Goal: Task Accomplishment & Management: Manage account settings

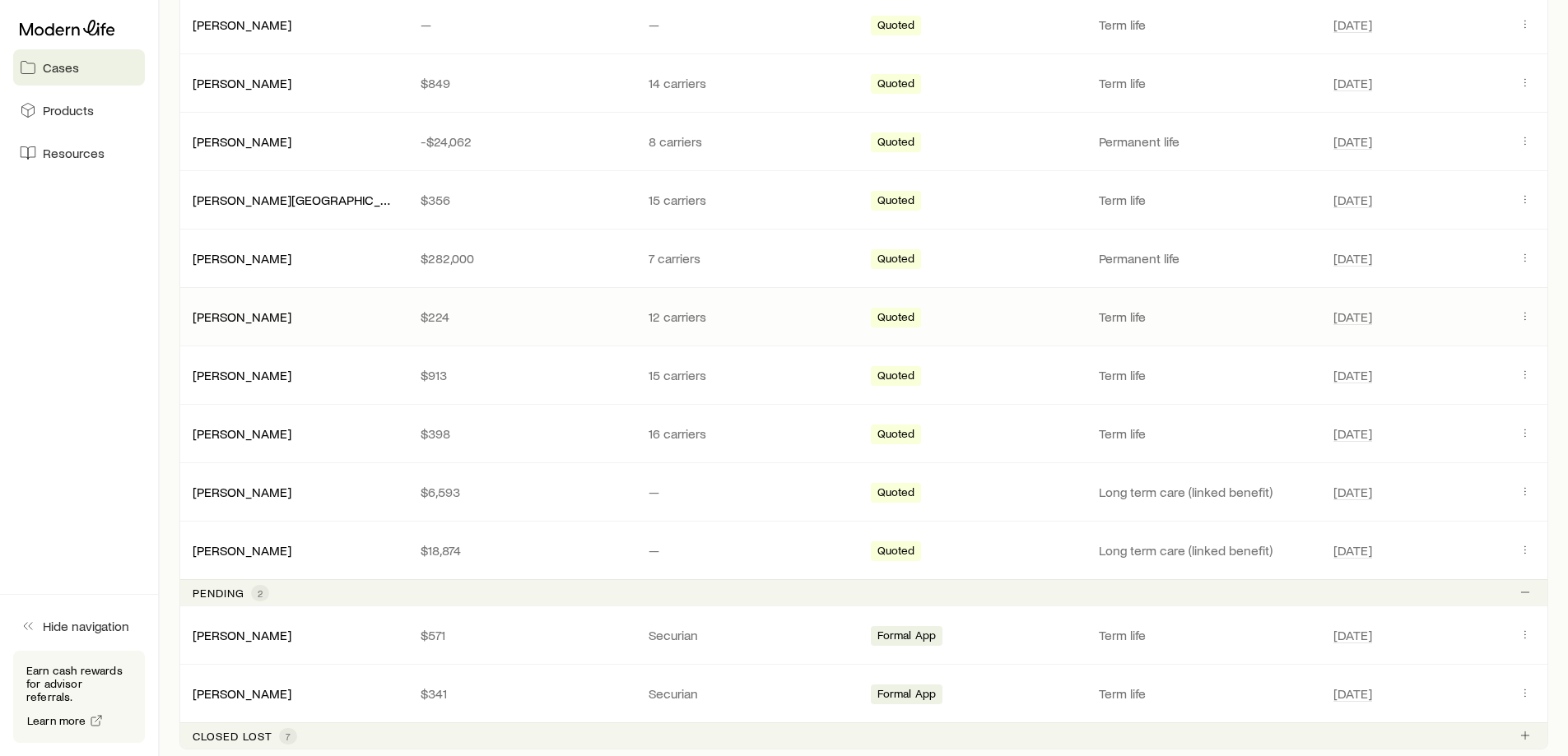
scroll to position [494, 0]
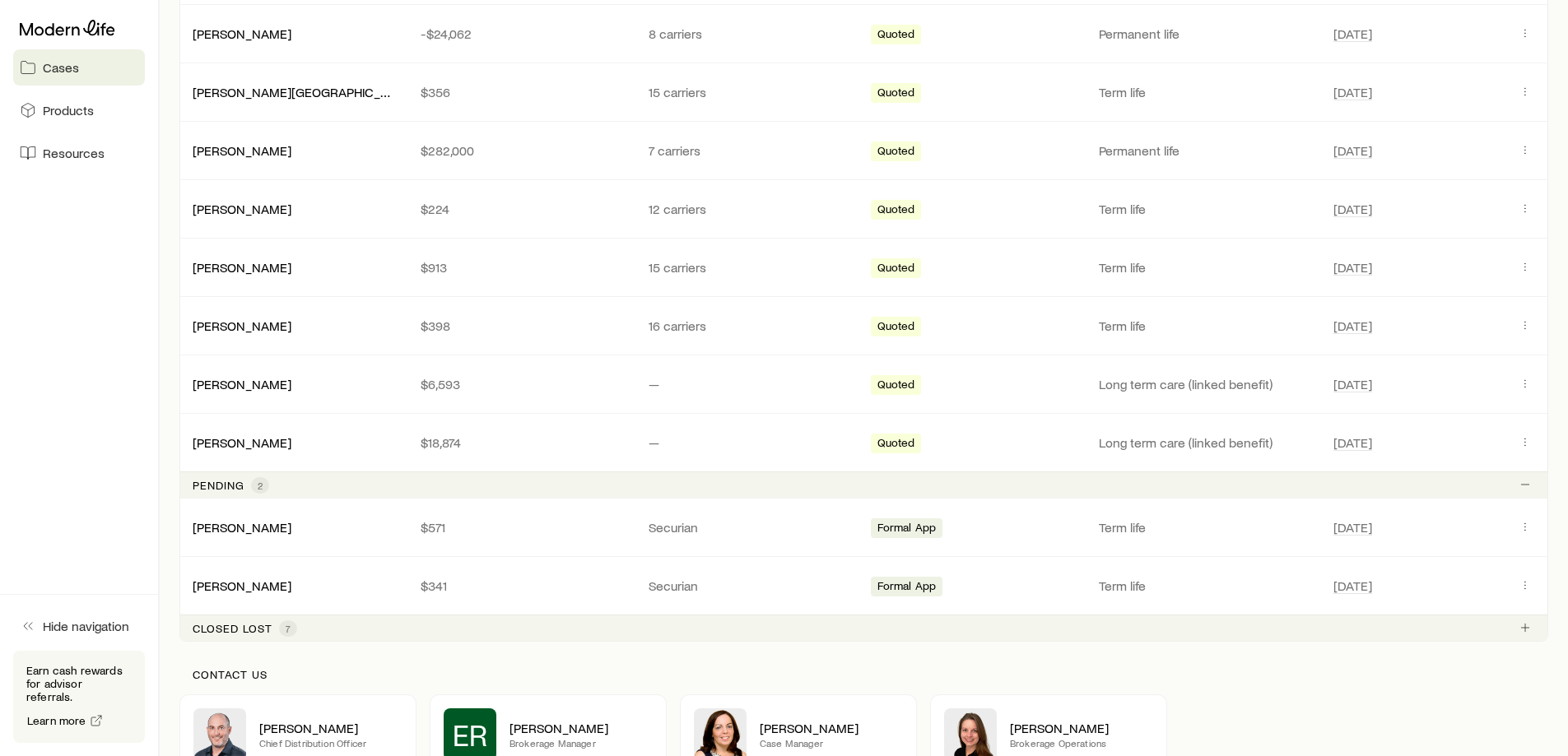
click at [248, 632] on p "Closed lost" at bounding box center [232, 628] width 80 height 13
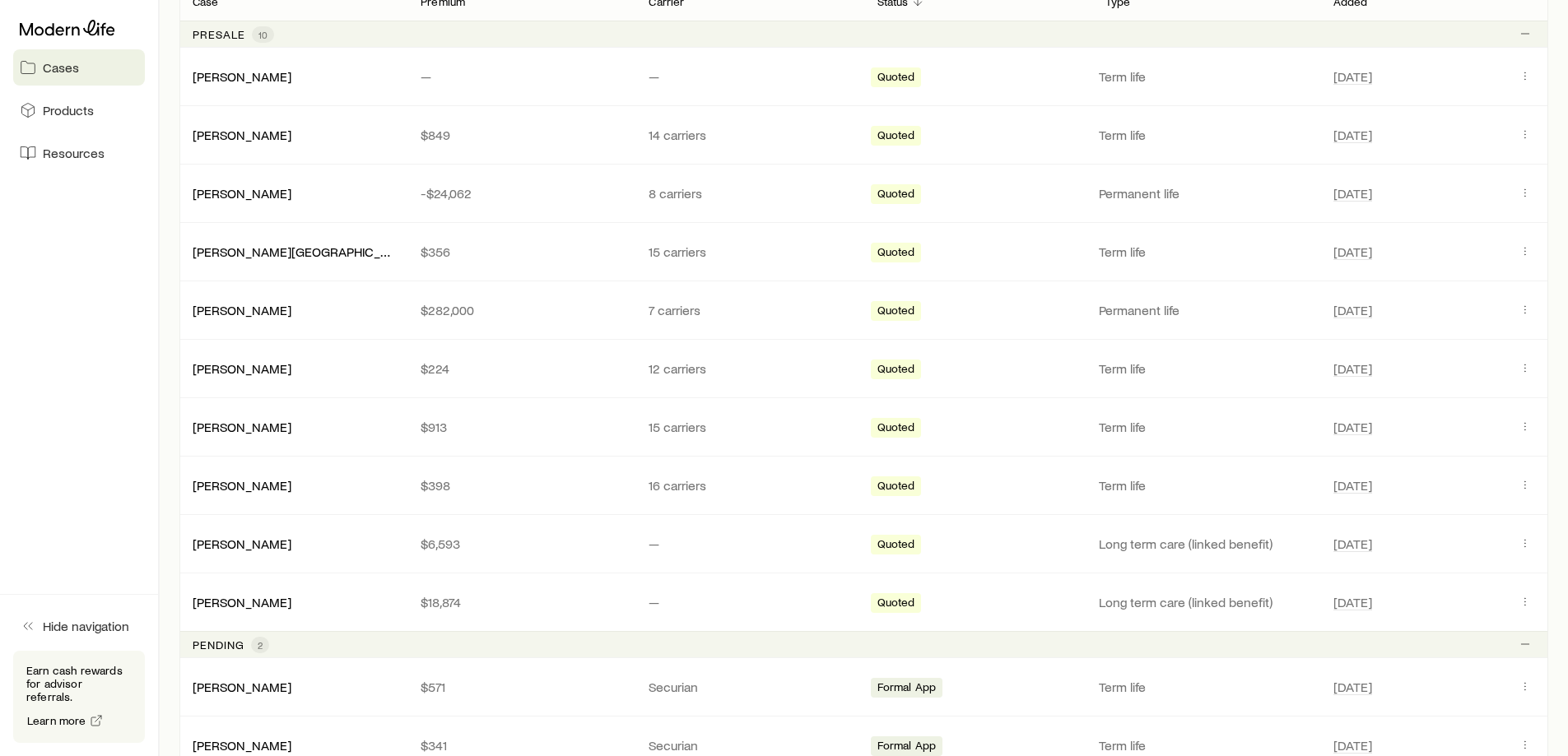
scroll to position [329, 0]
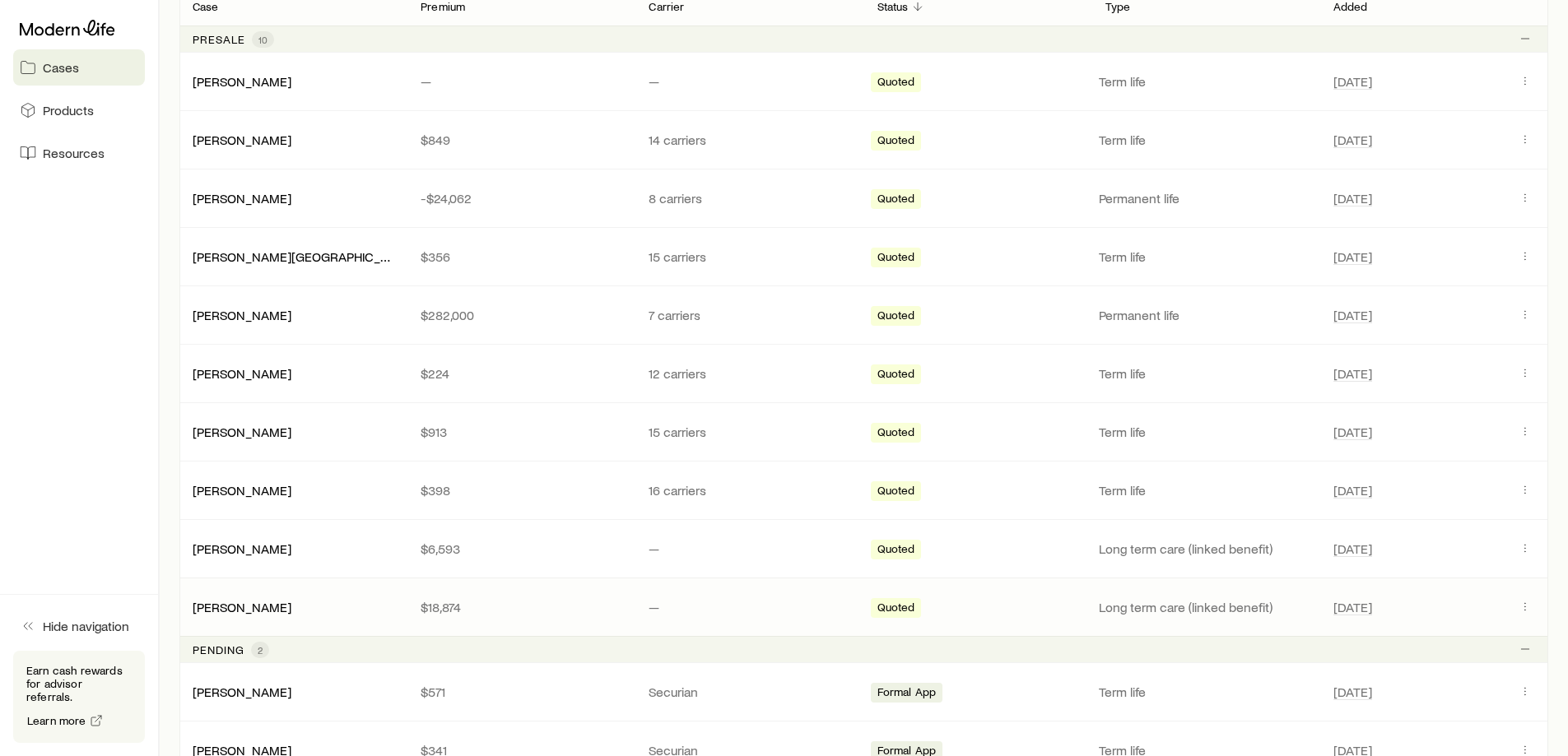
click at [573, 611] on p "$18,874" at bounding box center [522, 607] width 202 height 16
click at [247, 609] on link "[PERSON_NAME]" at bounding box center [242, 606] width 99 height 16
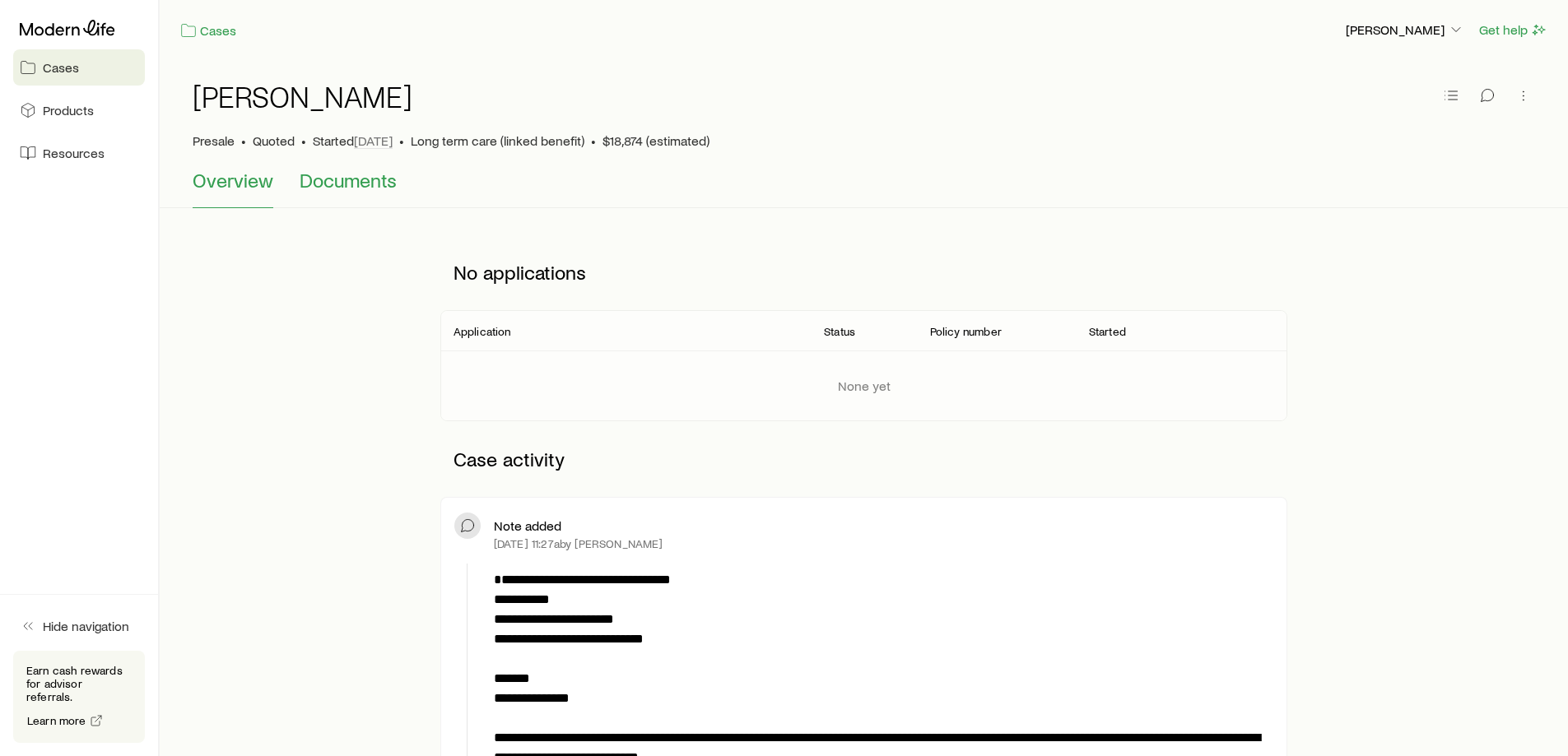
click at [384, 186] on span "Documents" at bounding box center [348, 180] width 97 height 23
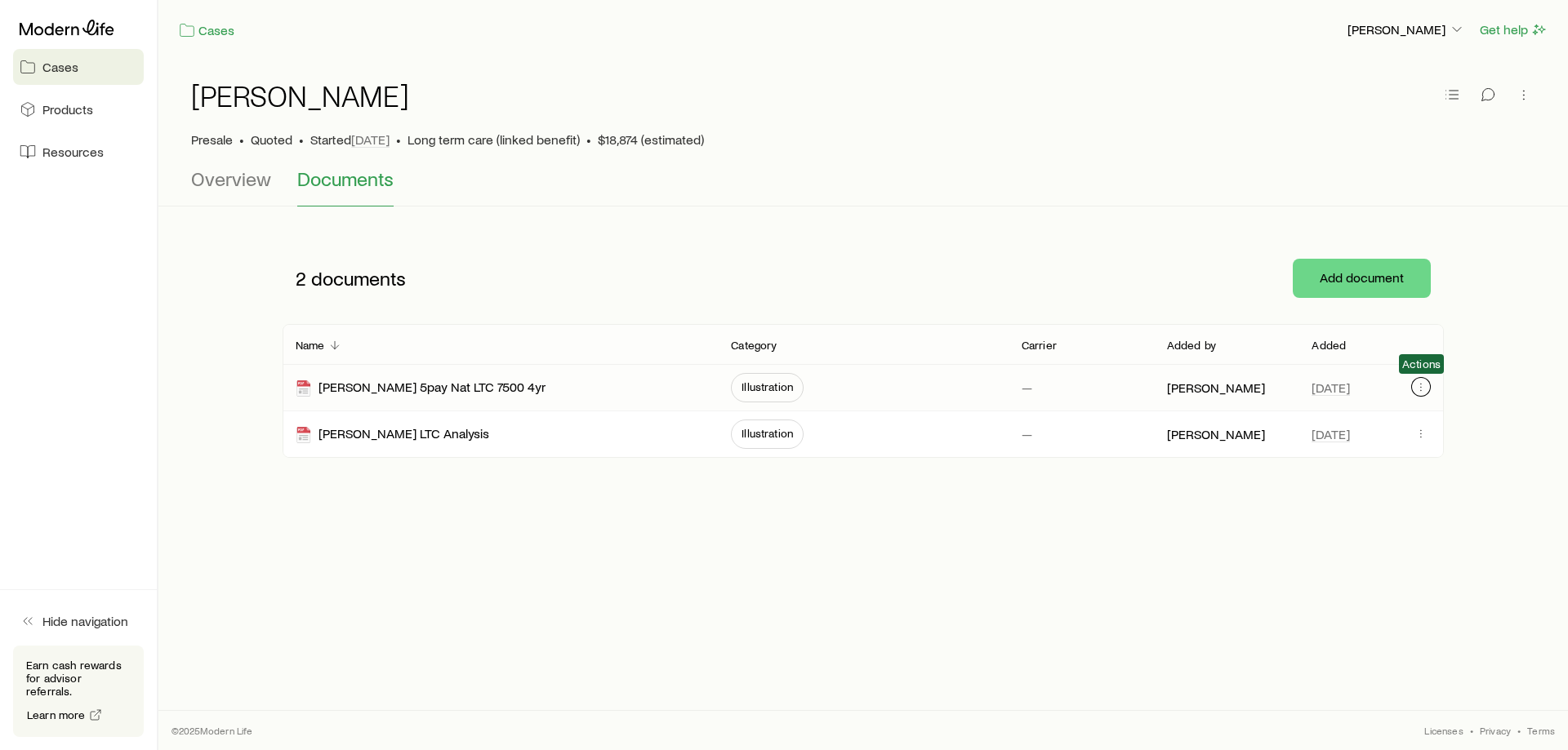
click at [1419, 388] on icon "button" at bounding box center [1421, 387] width 13 height 13
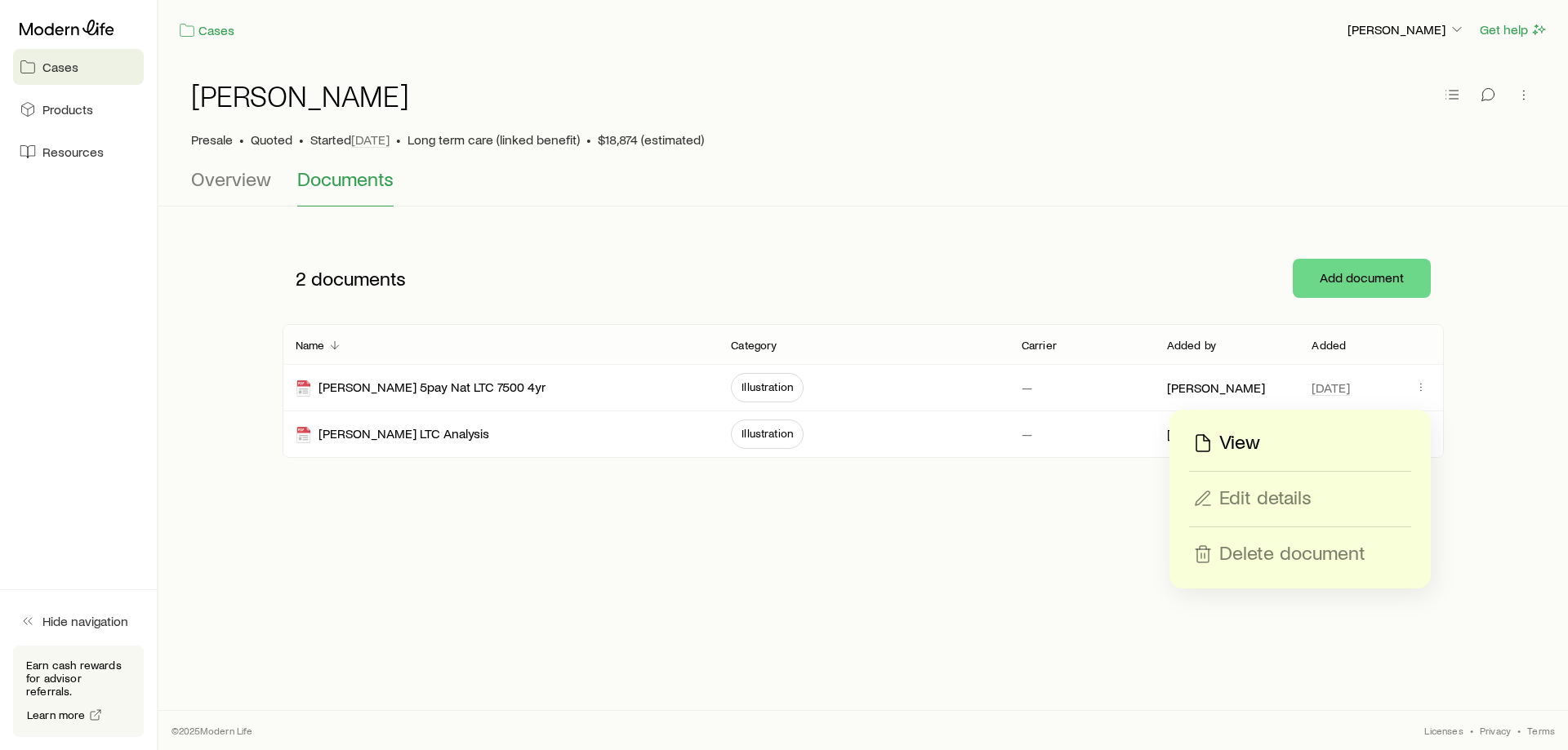
click at [1242, 445] on p "View" at bounding box center [1240, 443] width 41 height 27
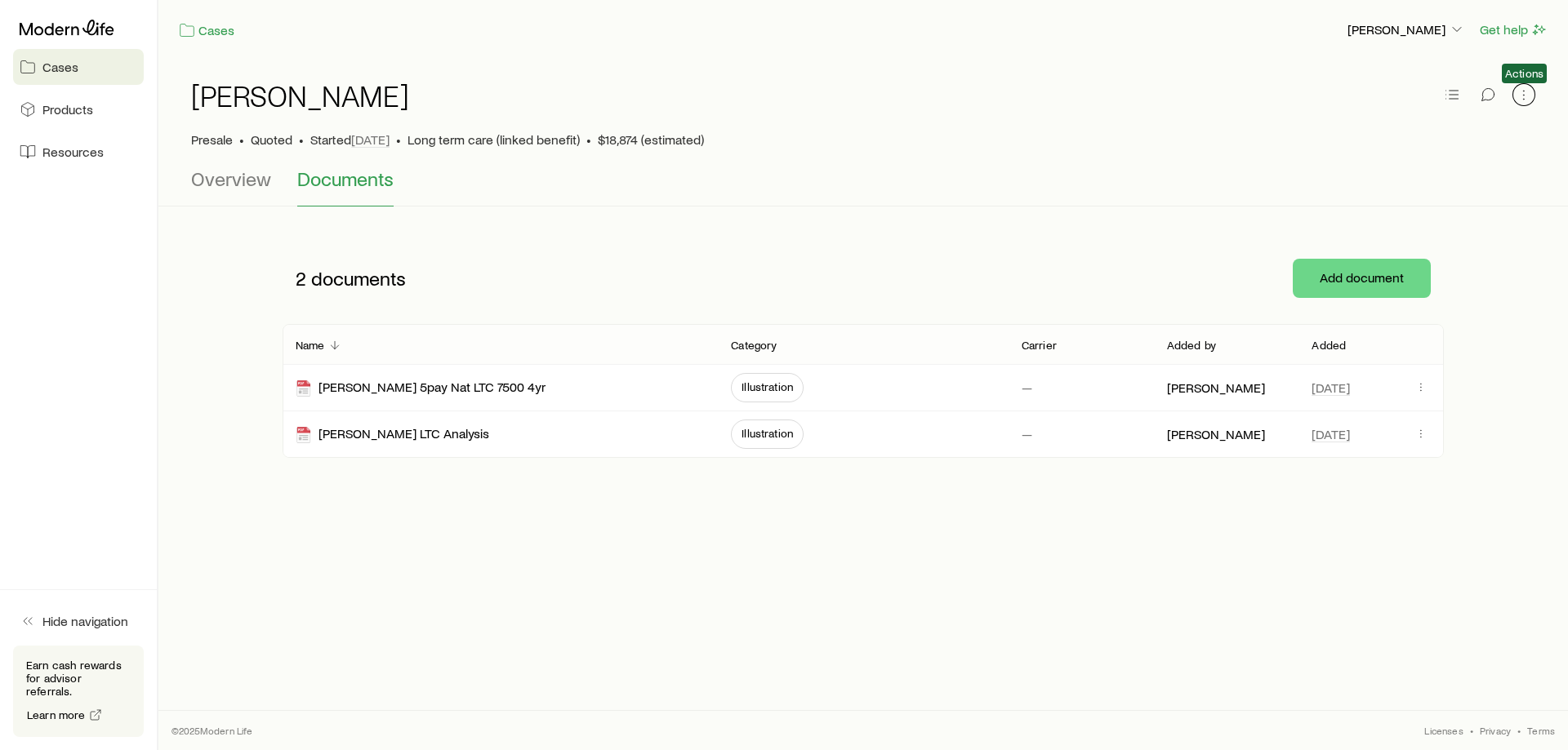
click at [1515, 100] on button "button" at bounding box center [1524, 94] width 23 height 23
click at [1100, 133] on div "Presale • Quoted • Started [DATE] • Long term care (linked benefit) • $18,874 (…" at bounding box center [863, 139] width 1345 height 16
click at [1452, 98] on icon "button" at bounding box center [1452, 94] width 16 height 16
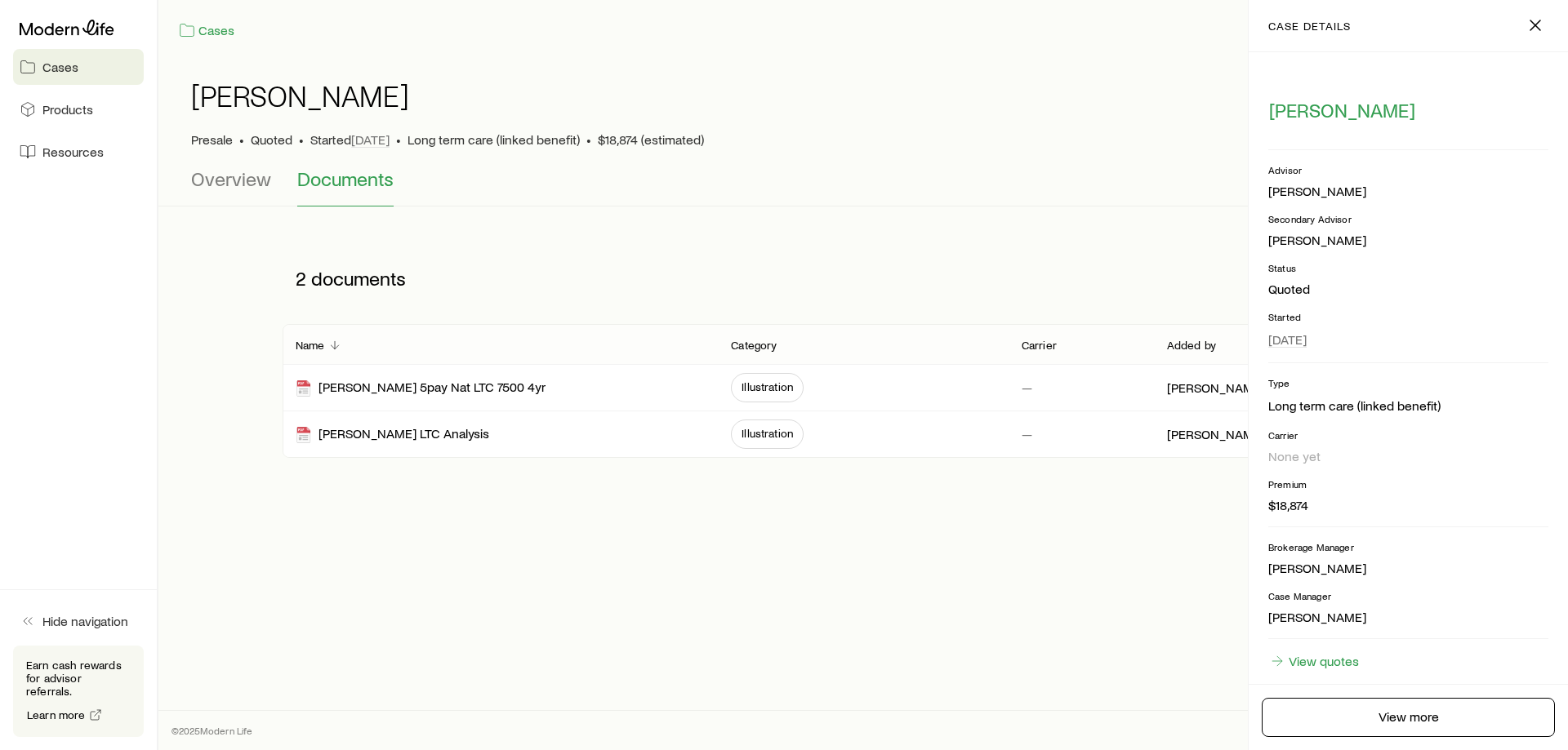
click at [1020, 137] on div "Presale • Quoted • Started [DATE] • Long term care (linked benefit) • $18,874 (…" at bounding box center [863, 139] width 1345 height 16
click at [1530, 30] on line "button" at bounding box center [1535, 25] width 9 height 9
